Goal: Task Accomplishment & Management: Use online tool/utility

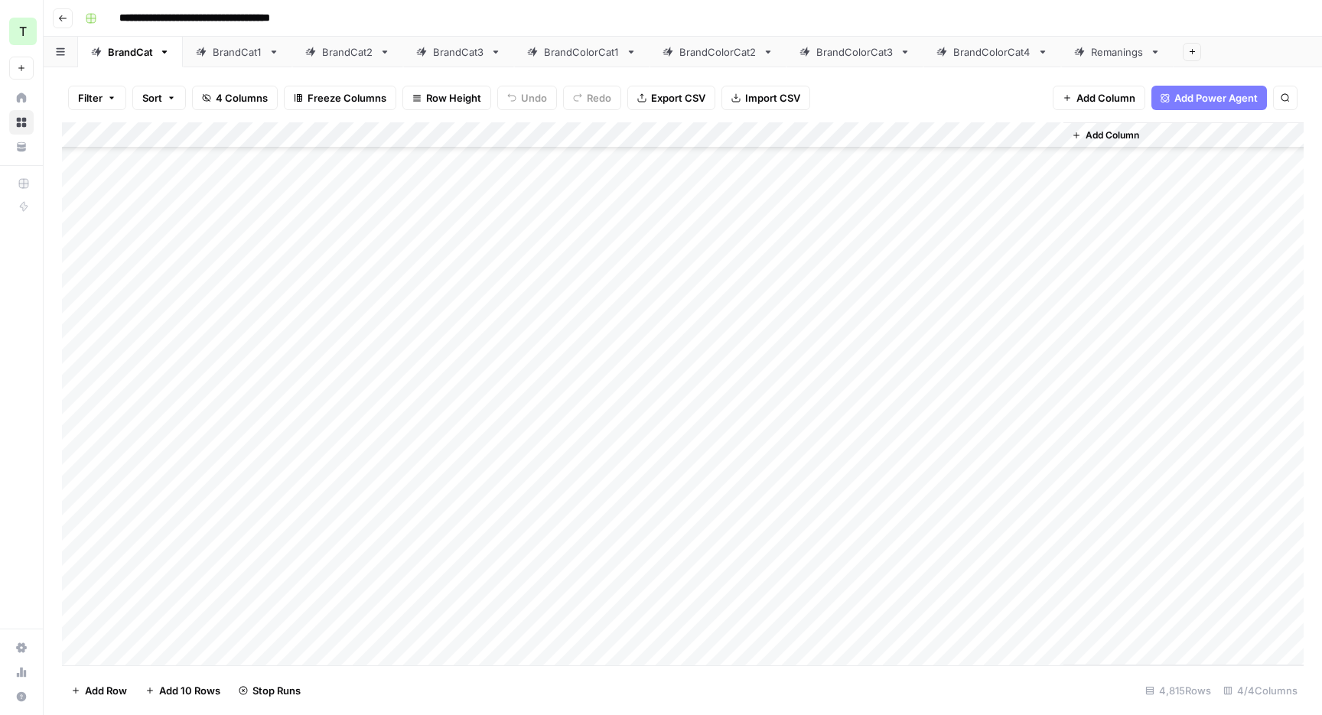
scroll to position [2477, 0]
click at [916, 207] on div "Add Column" at bounding box center [683, 393] width 1242 height 543
